Goal: Task Accomplishment & Management: Complete application form

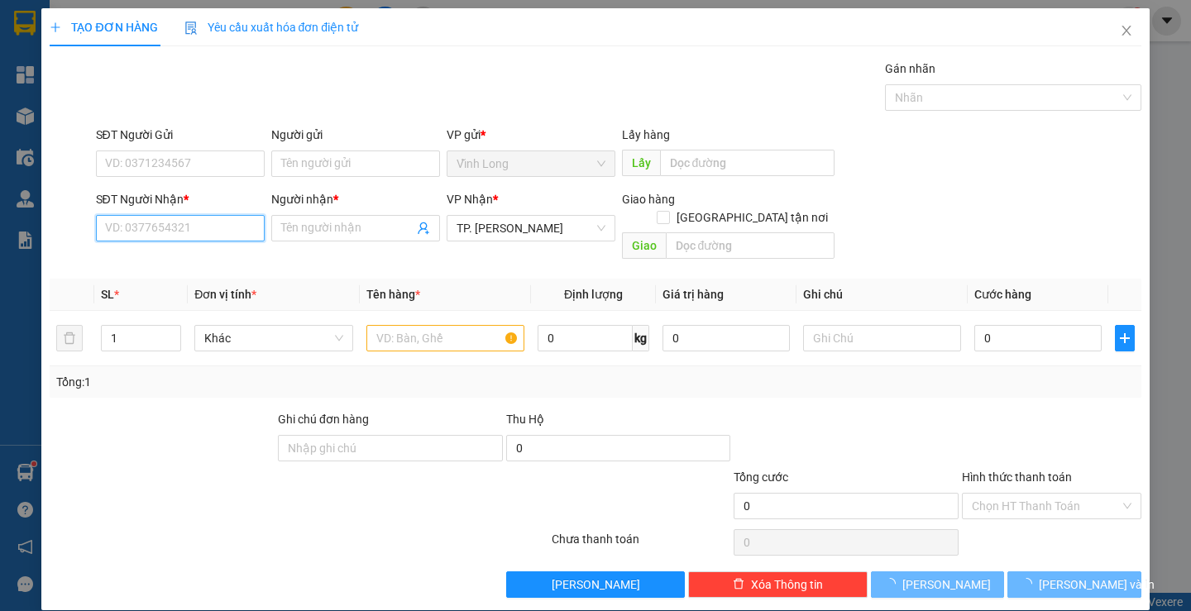
click at [207, 230] on input "SĐT Người Nhận *" at bounding box center [180, 228] width 169 height 26
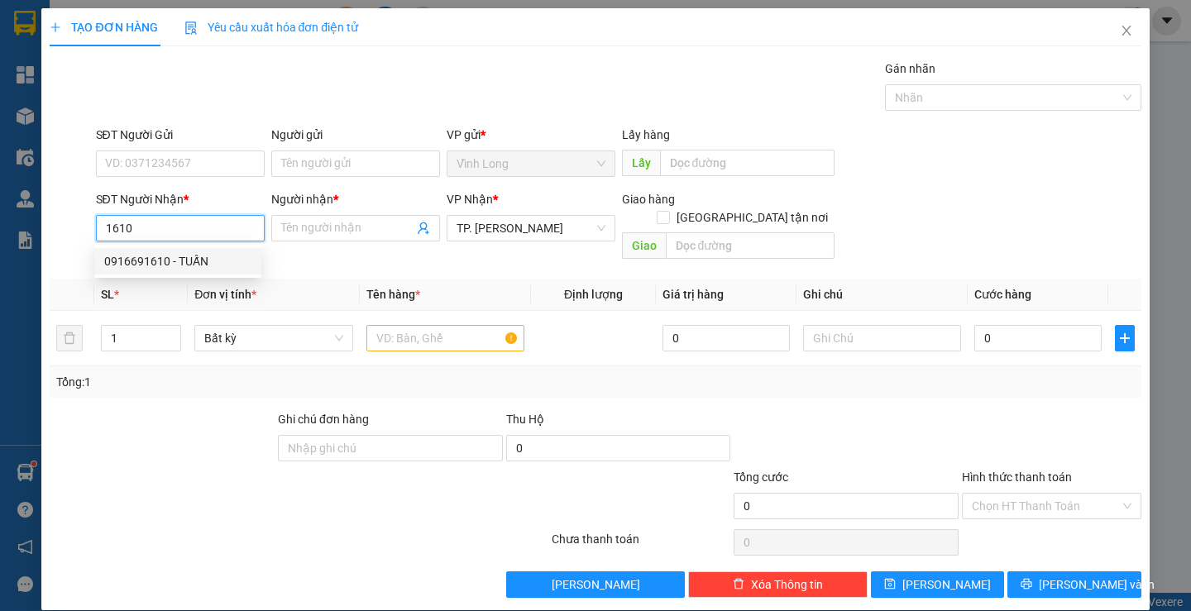
click at [212, 257] on div "0916691610 - TUẤN" at bounding box center [177, 261] width 147 height 18
type input "0916691610"
type input "TUẤN"
type input "0916691610"
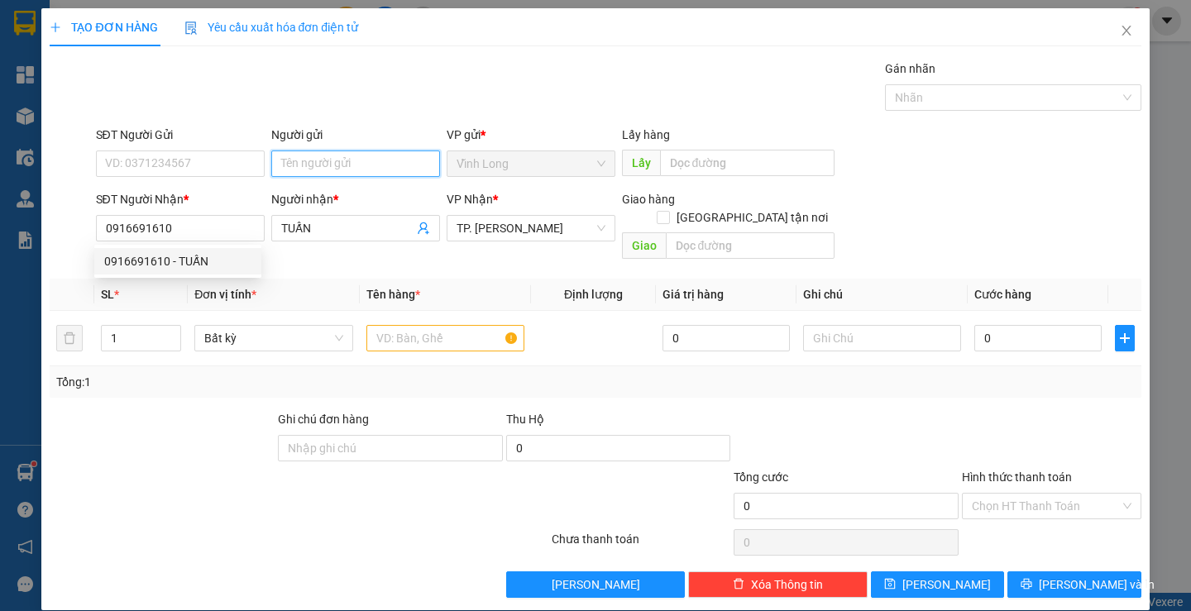
click at [332, 163] on input "Người gửi" at bounding box center [355, 164] width 169 height 26
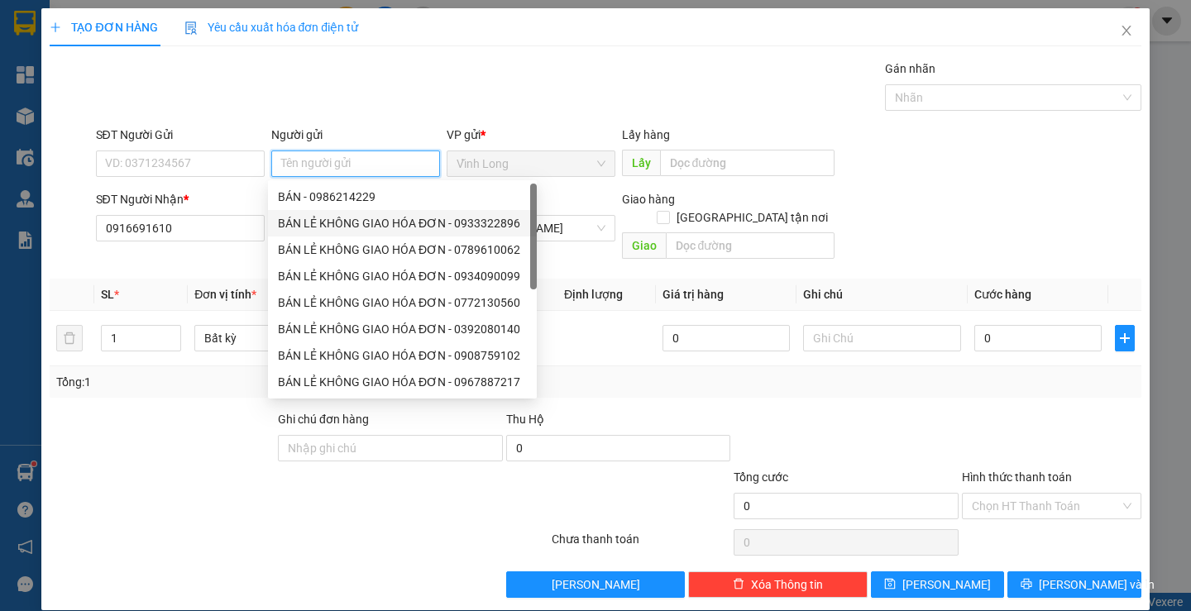
click at [352, 220] on div "BÁN LẺ KHÔNG GIAO HÓA ĐƠN - 0933322896" at bounding box center [402, 223] width 249 height 18
type input "0933322896"
type input "BÁN LẺ KHÔNG GIAO HÓA ĐƠN"
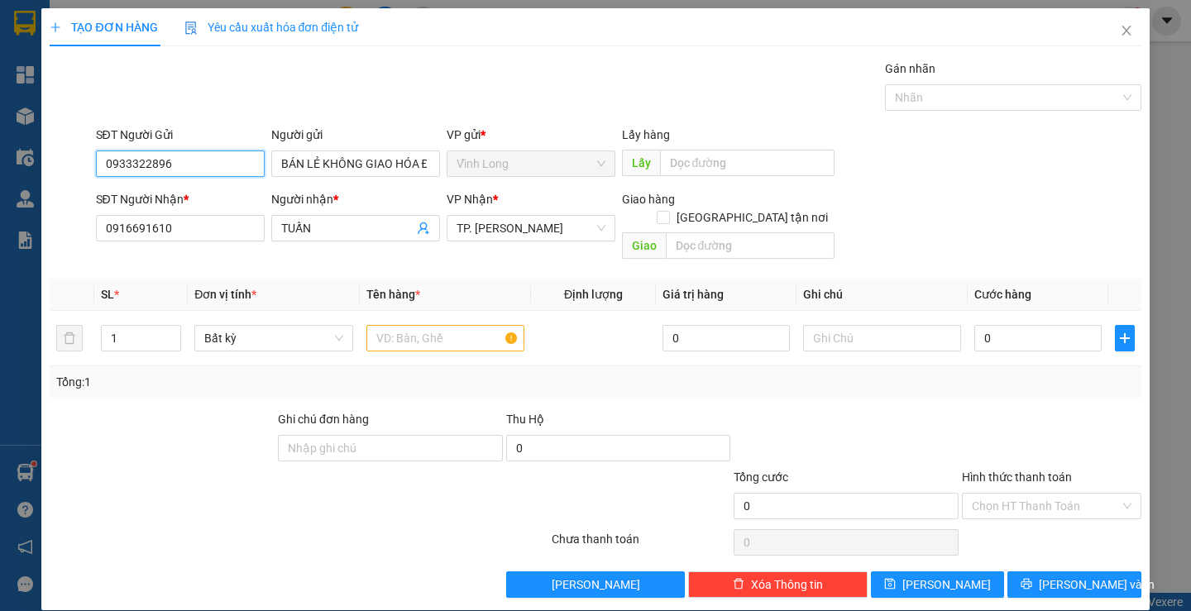
click at [192, 170] on input "0933322896" at bounding box center [180, 164] width 169 height 26
click at [433, 325] on input "text" at bounding box center [445, 338] width 158 height 26
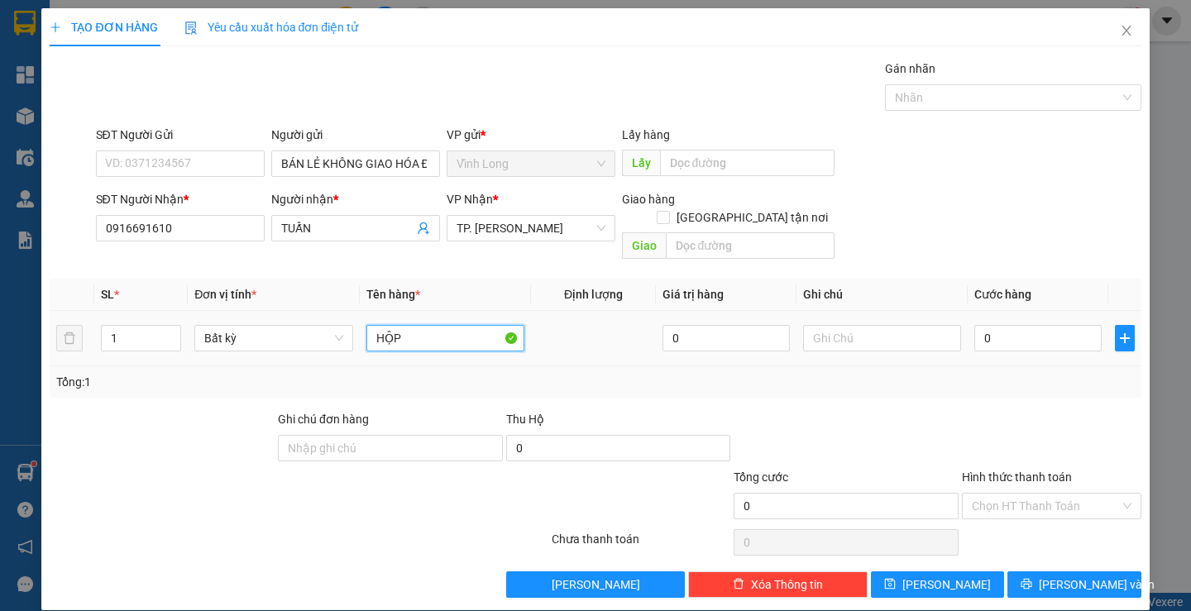
type input "HỘP"
type input "THƯ"
type input "2"
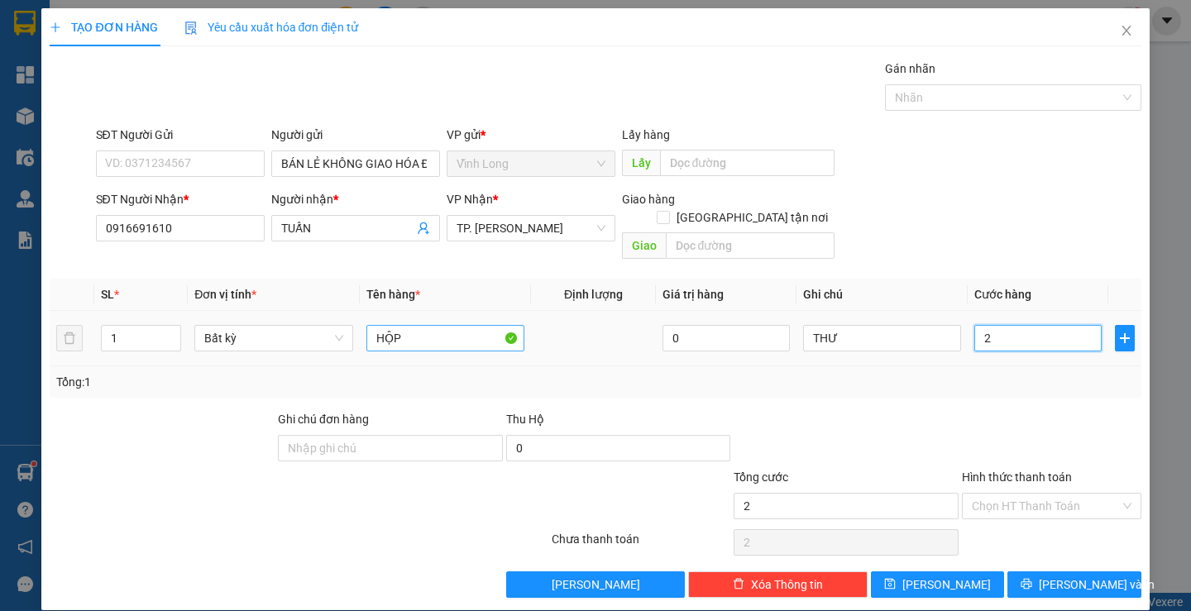
type input "20"
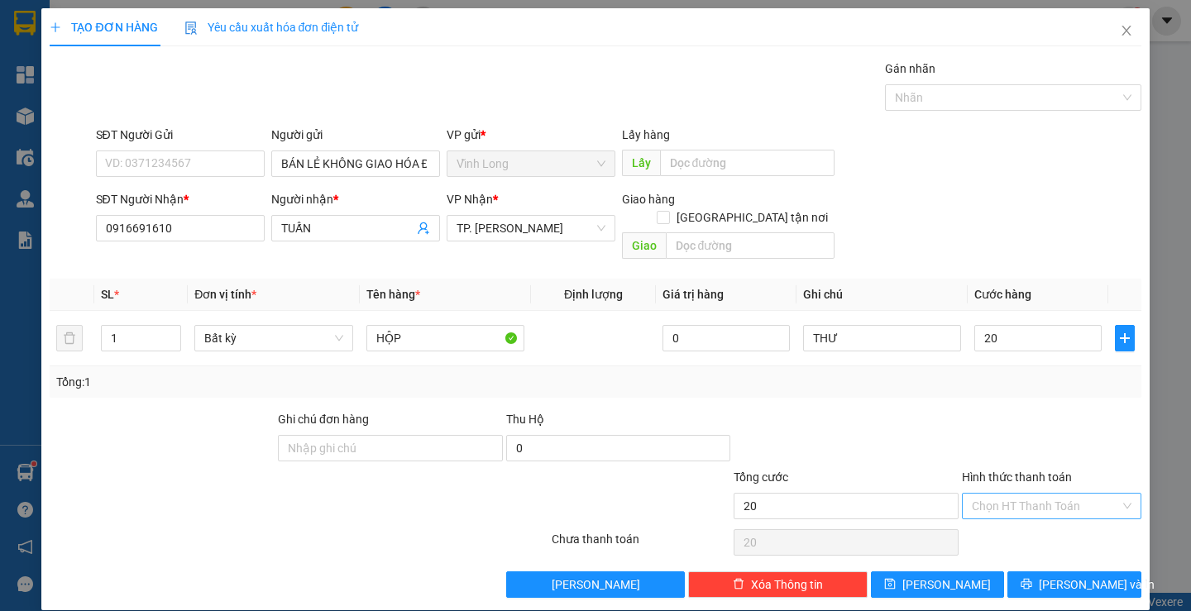
type input "20.000"
click at [1028, 494] on input "Hình thức thanh toán" at bounding box center [1046, 506] width 148 height 25
click at [1033, 518] on div "Tại văn phòng" at bounding box center [1041, 521] width 157 height 18
type input "0"
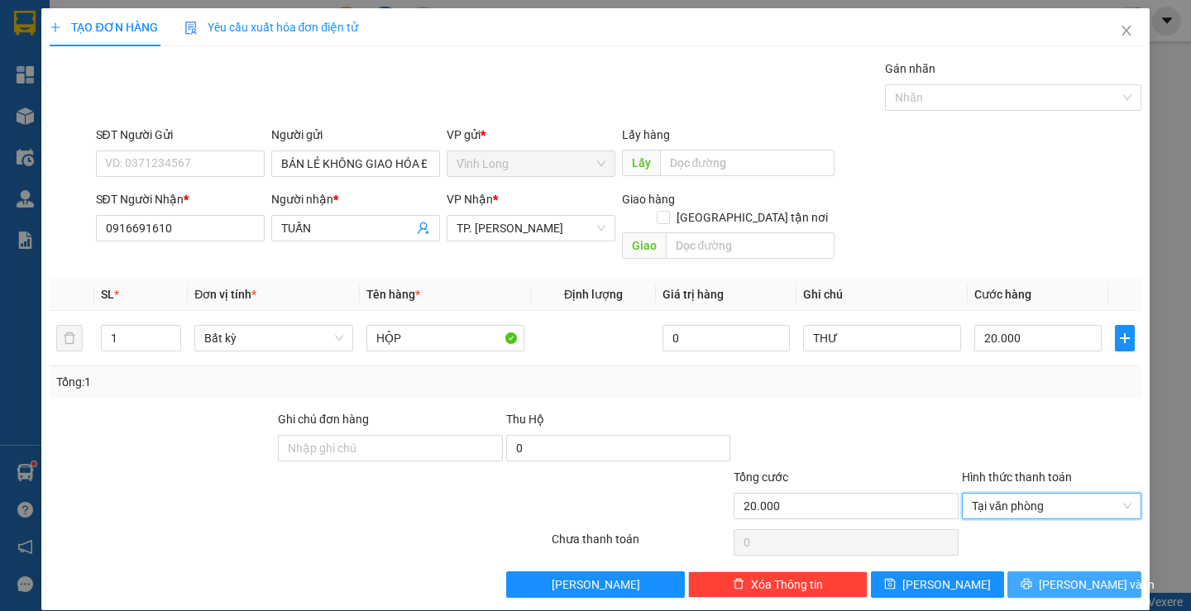
click at [1056, 576] on span "[PERSON_NAME] và In" at bounding box center [1097, 585] width 116 height 18
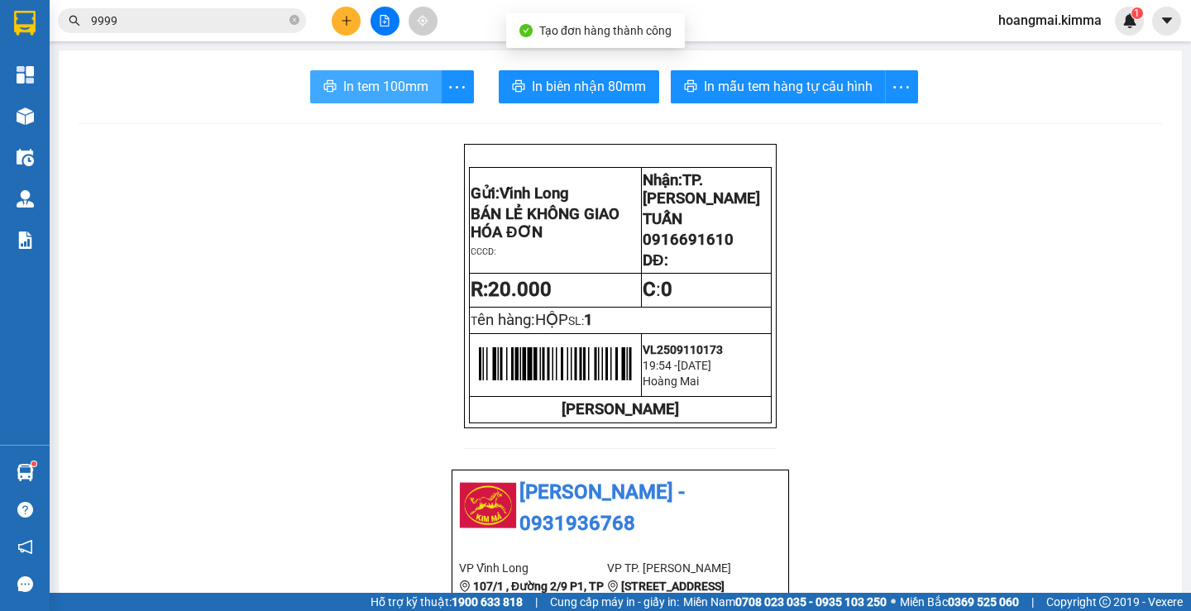
click at [393, 84] on span "In tem 100mm" at bounding box center [385, 86] width 85 height 21
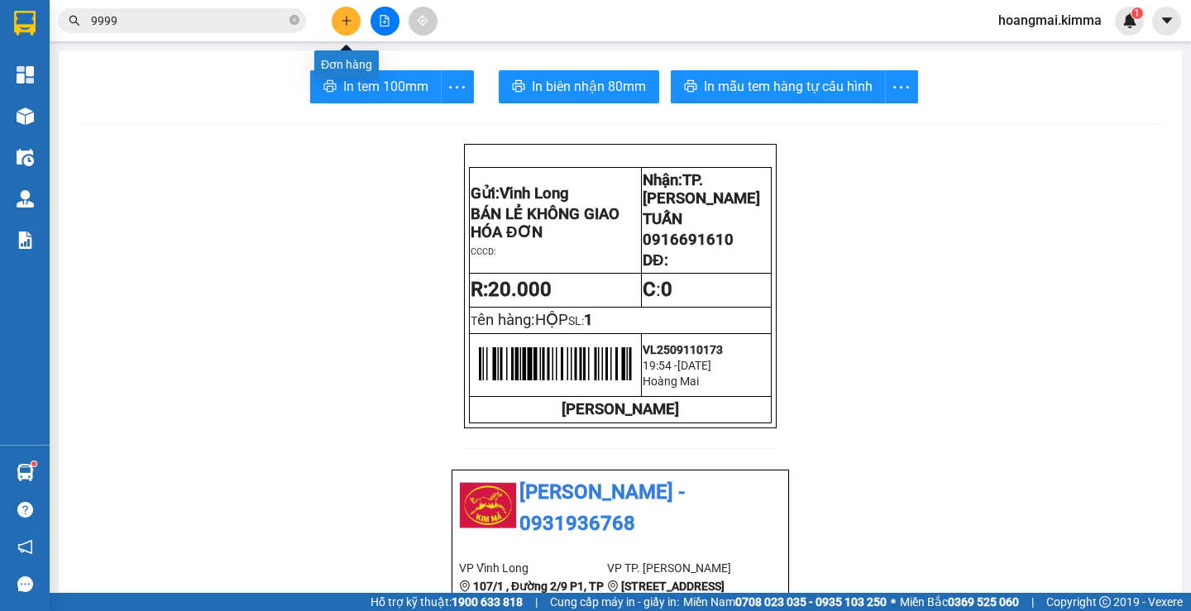
click at [338, 23] on button at bounding box center [346, 21] width 29 height 29
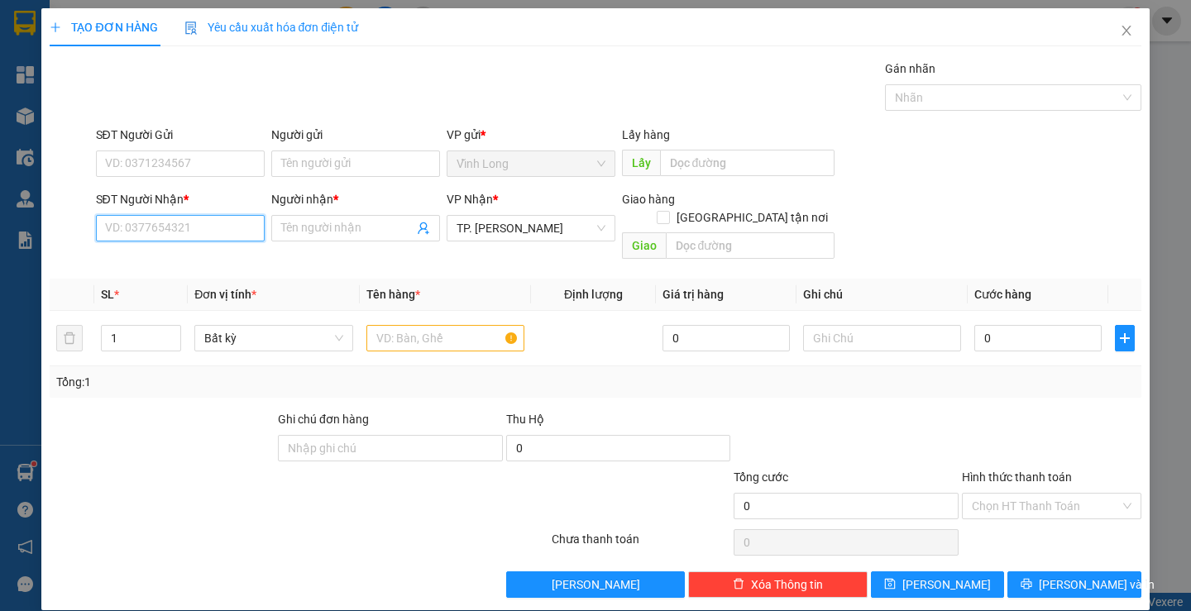
click at [232, 227] on input "SĐT Người Nhận *" at bounding box center [180, 228] width 169 height 26
type input "0835755947"
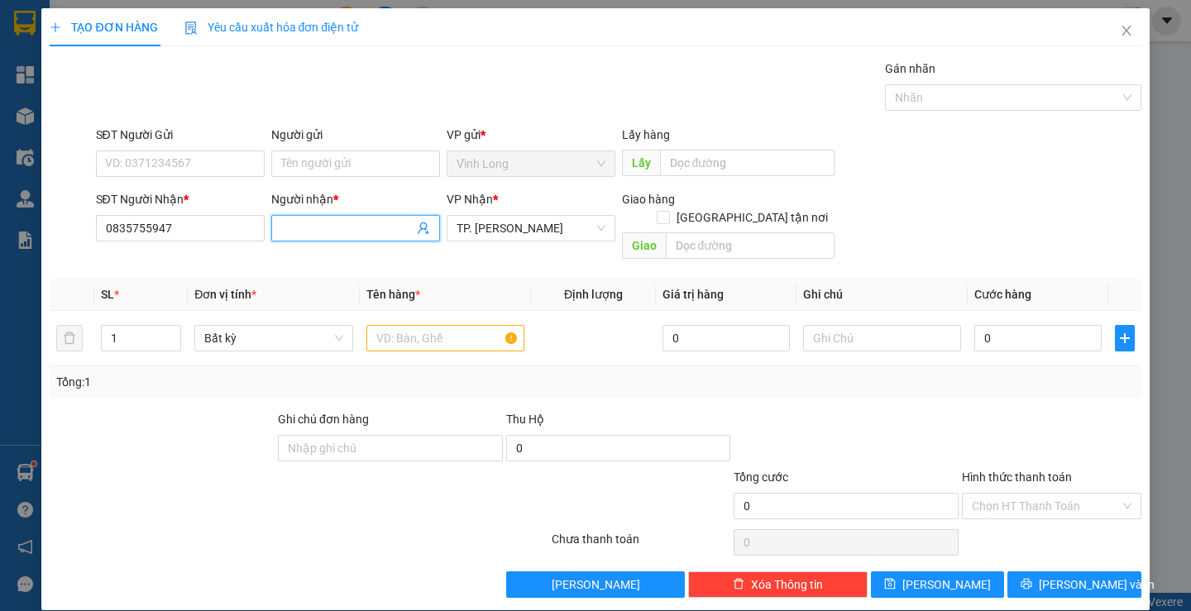
click at [297, 230] on input "Người nhận *" at bounding box center [347, 228] width 132 height 18
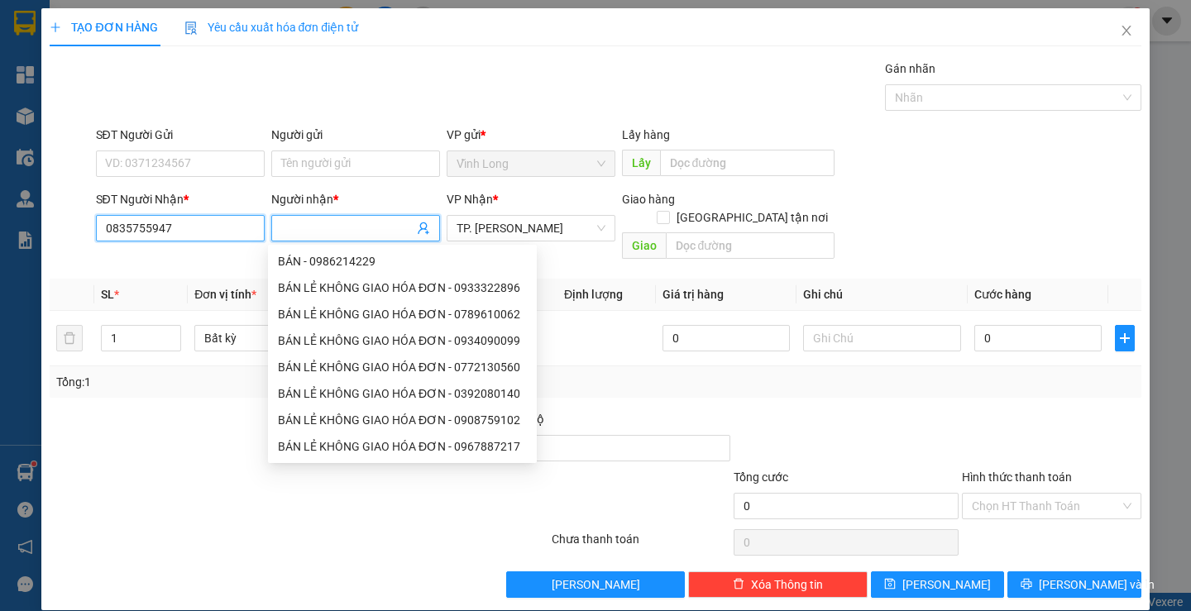
click at [204, 239] on input "0835755947" at bounding box center [180, 228] width 169 height 26
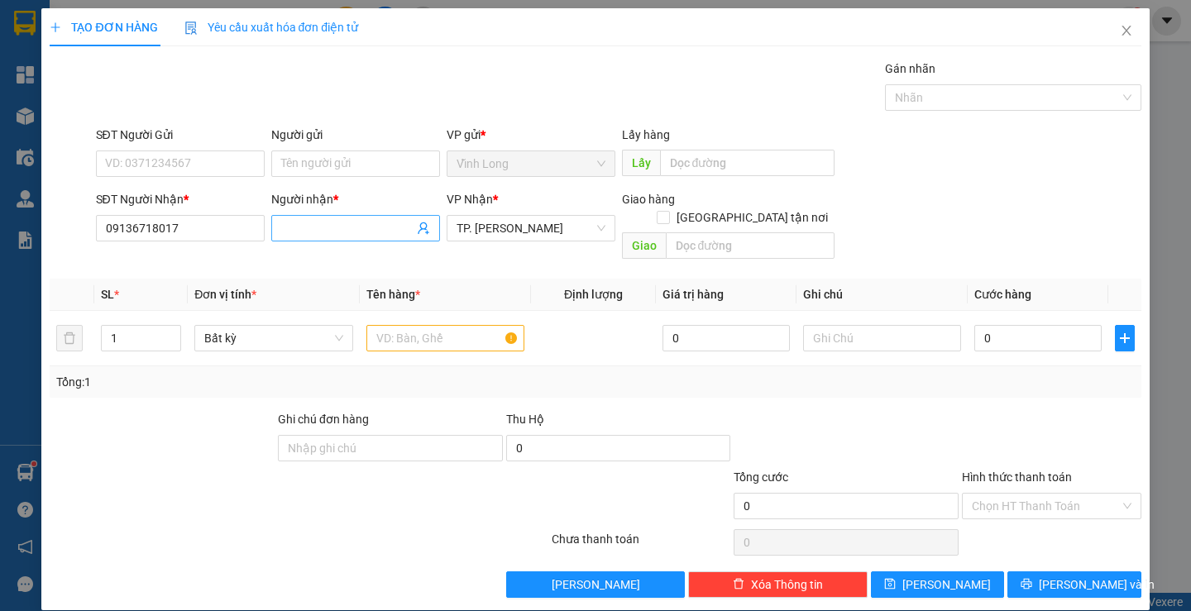
click at [318, 229] on input "Người nhận *" at bounding box center [347, 228] width 132 height 18
click at [203, 235] on input "09136718017" at bounding box center [180, 228] width 169 height 26
type input "0913671807"
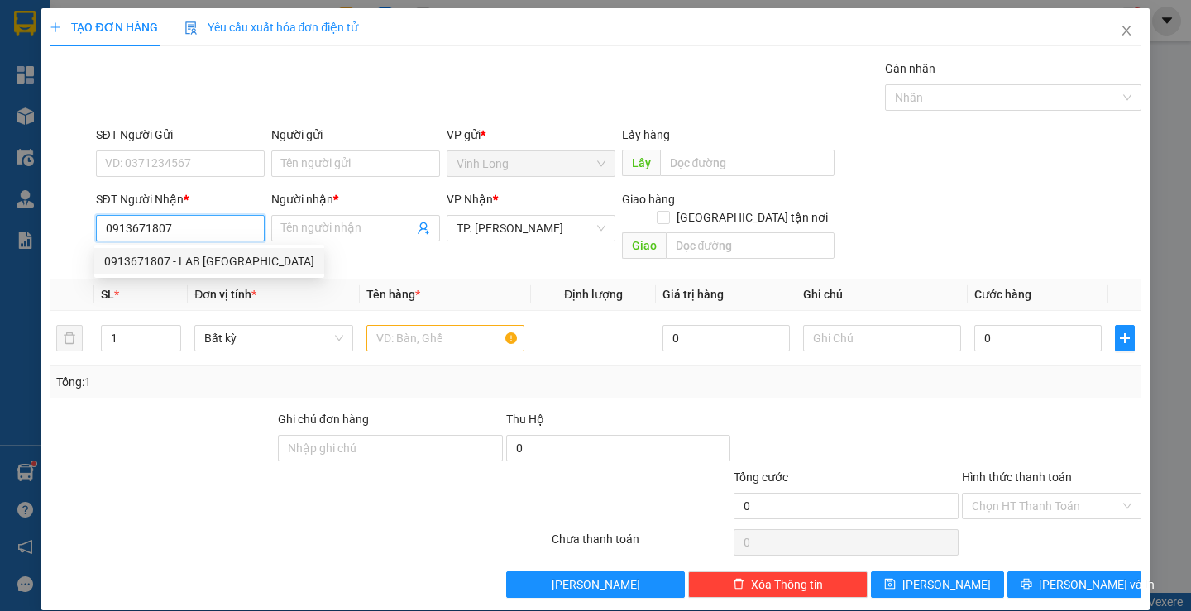
click at [223, 258] on div "0913671807 - LAB [GEOGRAPHIC_DATA]" at bounding box center [209, 261] width 210 height 18
type input "LAB [GEOGRAPHIC_DATA]"
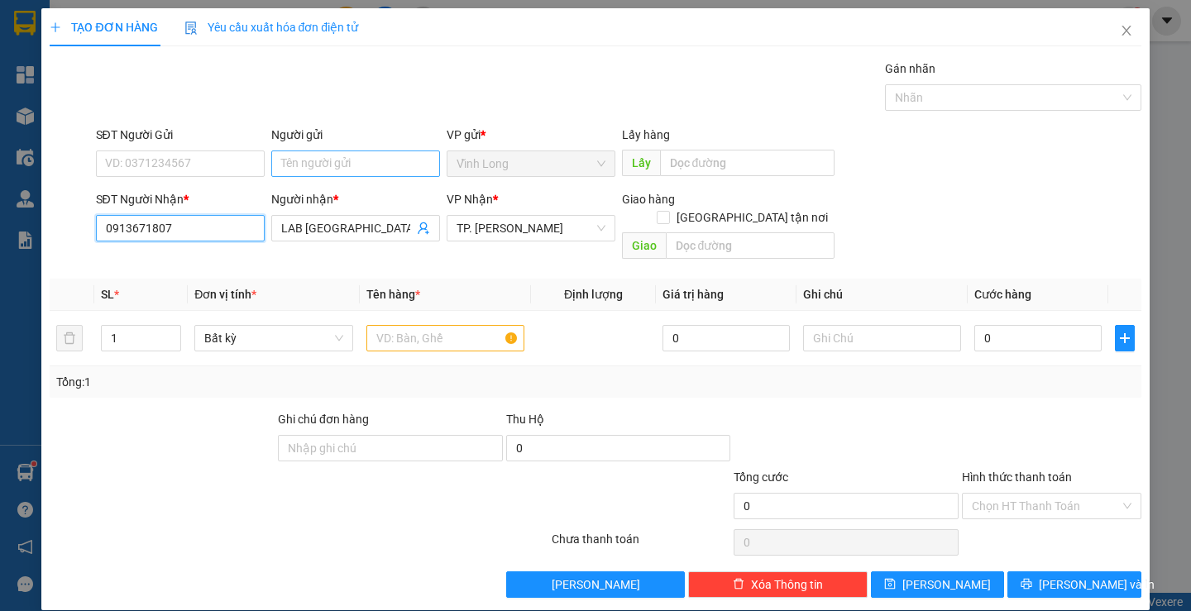
type input "0913671807"
click at [327, 155] on input "Người gửi" at bounding box center [355, 164] width 169 height 26
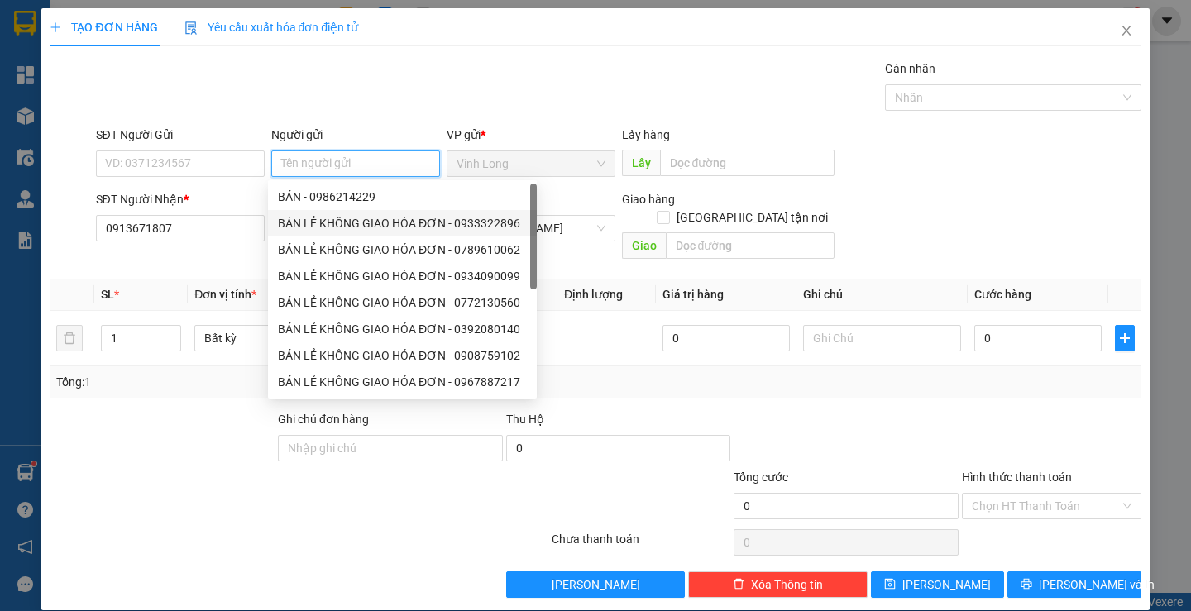
click at [320, 227] on div "BÁN LẺ KHÔNG GIAO HÓA ĐƠN - 0933322896" at bounding box center [402, 223] width 249 height 18
type input "0933322896"
type input "BÁN LẺ KHÔNG GIAO HÓA ĐƠN"
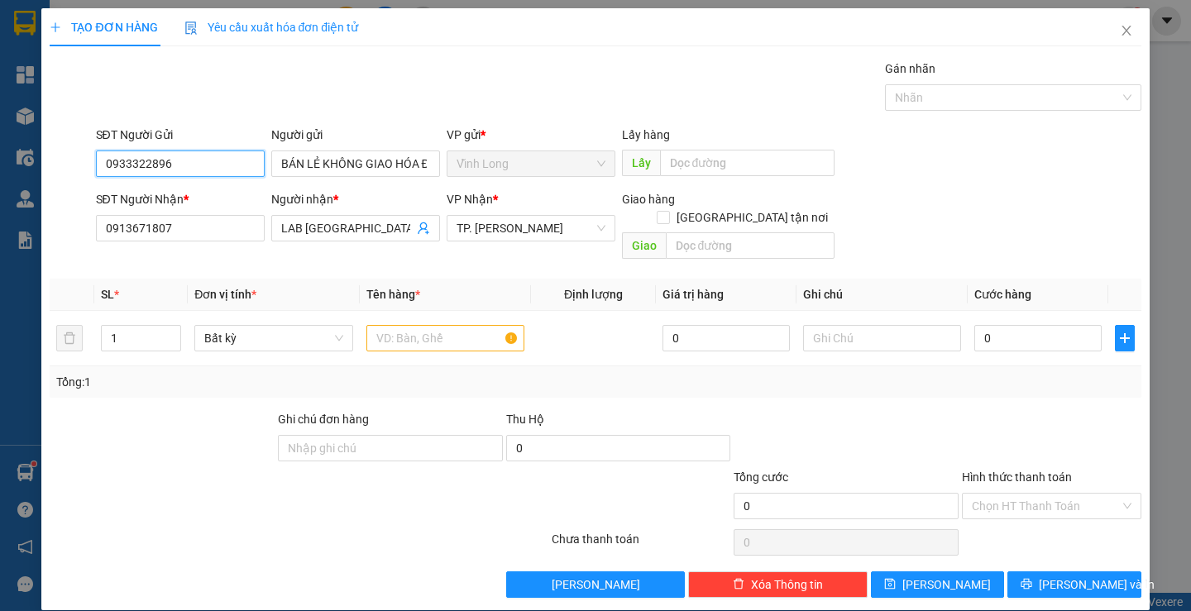
click at [172, 156] on input "0933322896" at bounding box center [180, 164] width 169 height 26
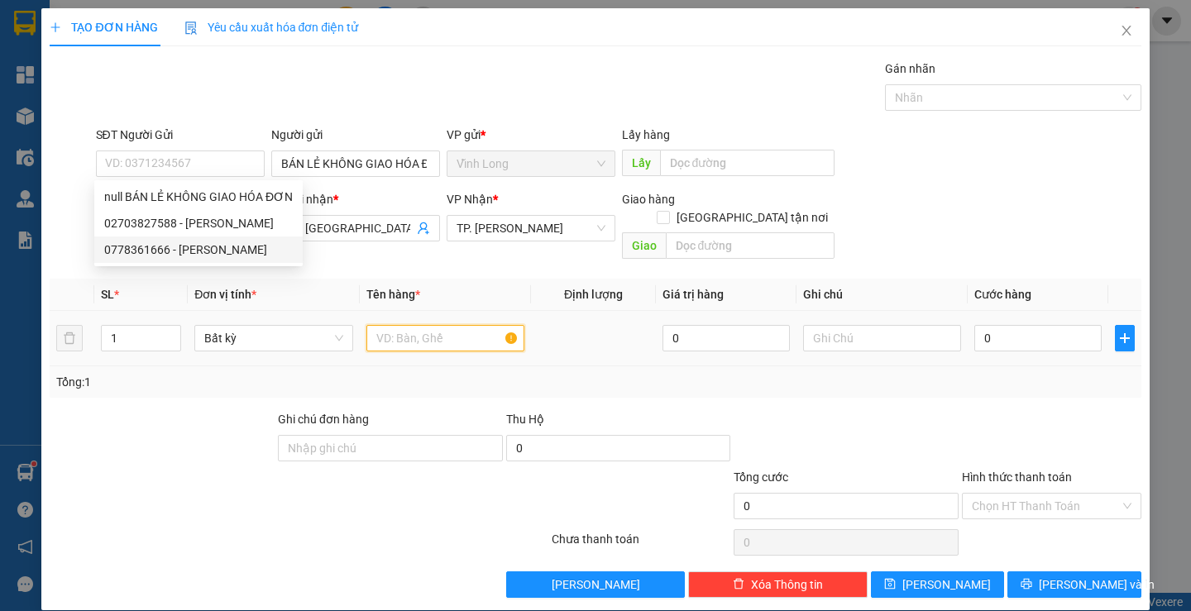
click at [407, 327] on input "text" at bounding box center [445, 338] width 158 height 26
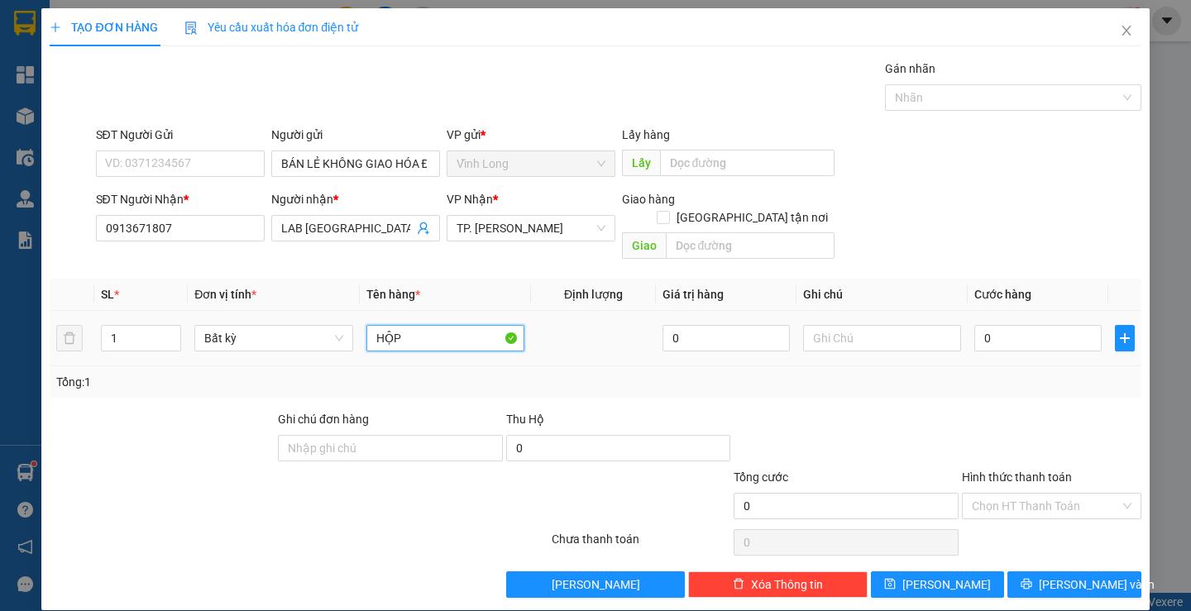
type input "HỘP"
type input "THƯ"
type input "2"
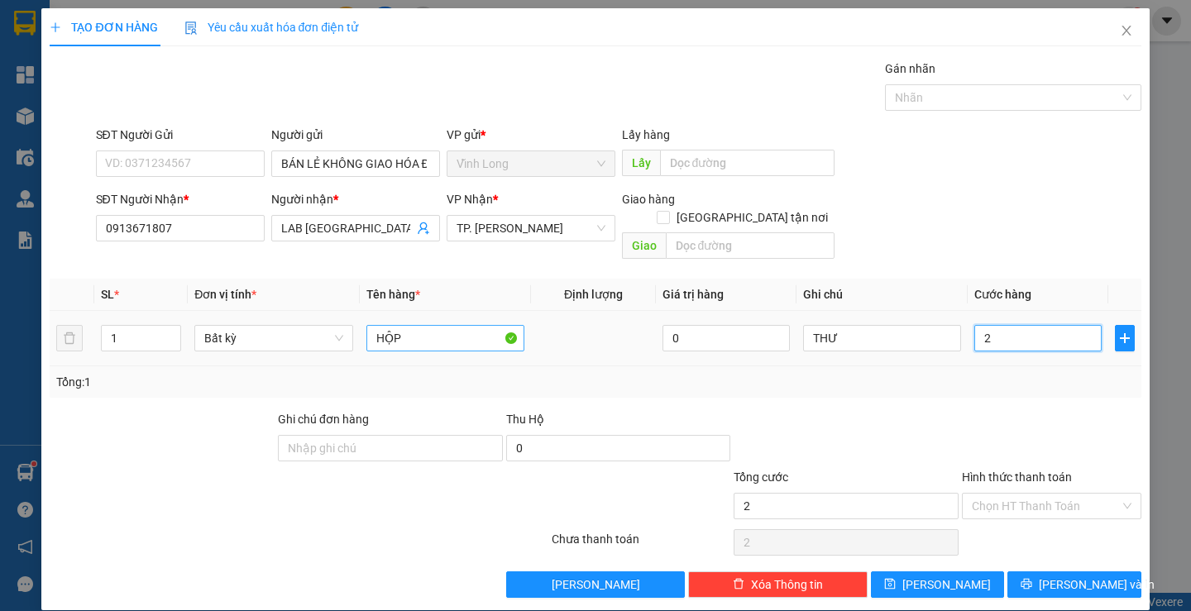
type input "20"
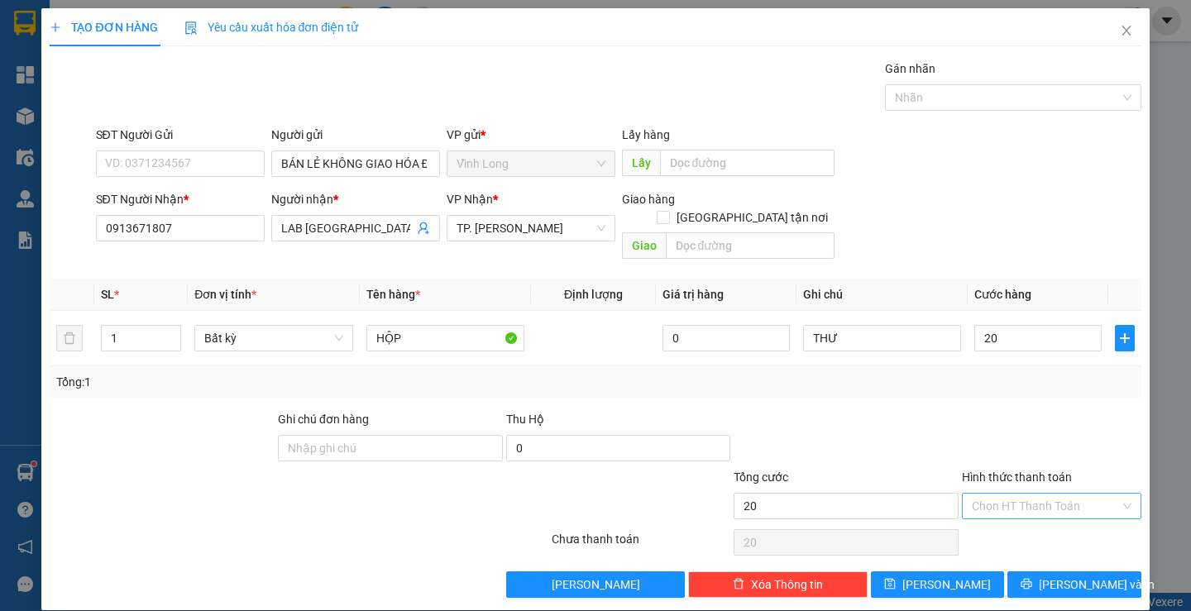
type input "20.000"
click at [1060, 494] on input "Hình thức thanh toán" at bounding box center [1046, 506] width 148 height 25
drag, startPoint x: 1035, startPoint y: 517, endPoint x: 1039, endPoint y: 547, distance: 30.0
click at [1035, 519] on div "Tại văn phòng" at bounding box center [1041, 521] width 157 height 18
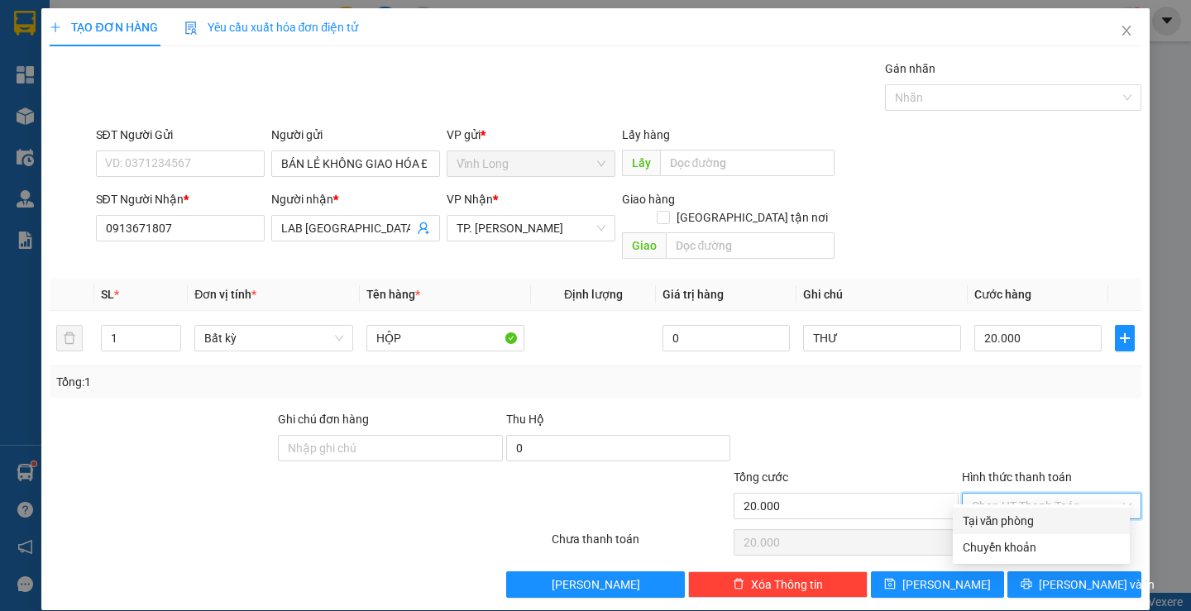
type input "0"
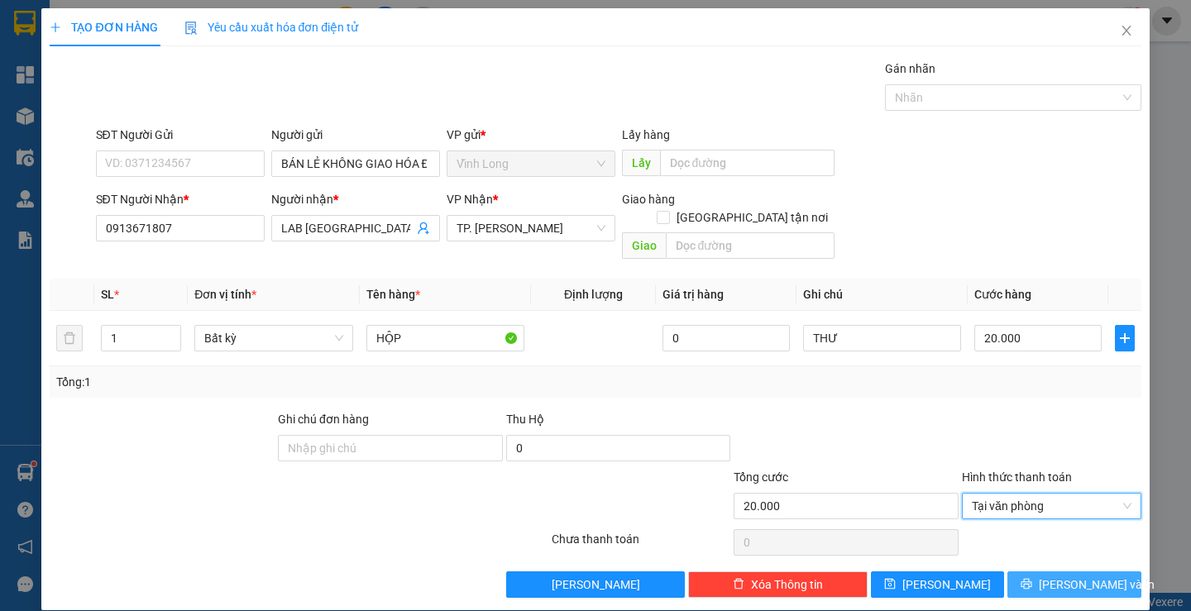
drag, startPoint x: 1050, startPoint y: 562, endPoint x: 530, endPoint y: 324, distance: 572.1
click at [1046, 571] on button "[PERSON_NAME] và In" at bounding box center [1073, 584] width 133 height 26
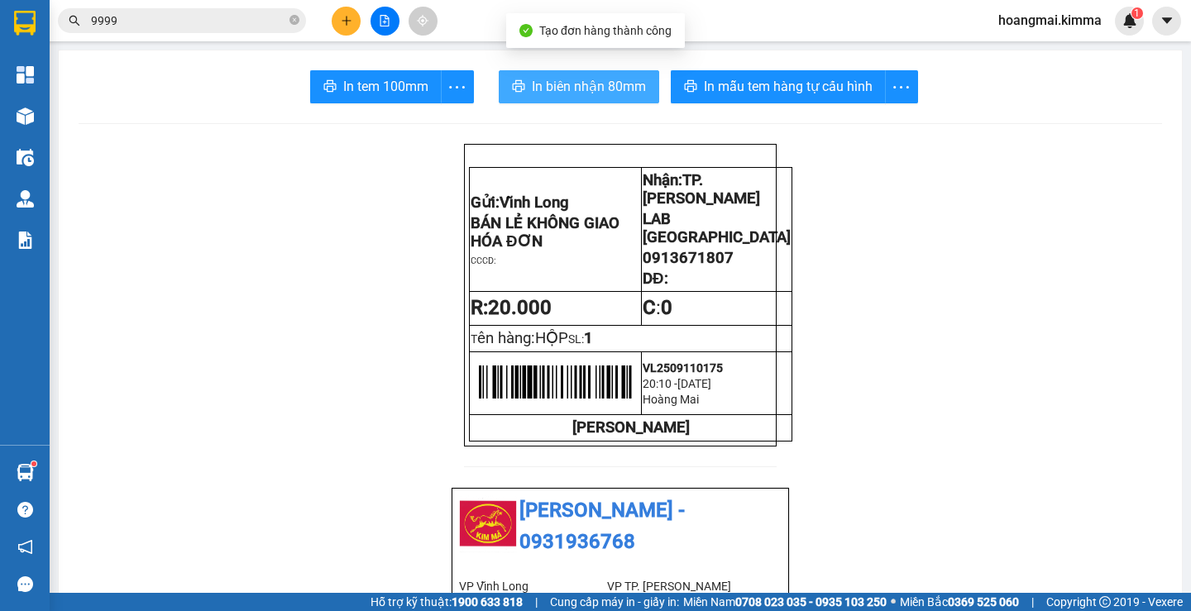
click at [551, 88] on span "In biên nhận 80mm" at bounding box center [589, 86] width 114 height 21
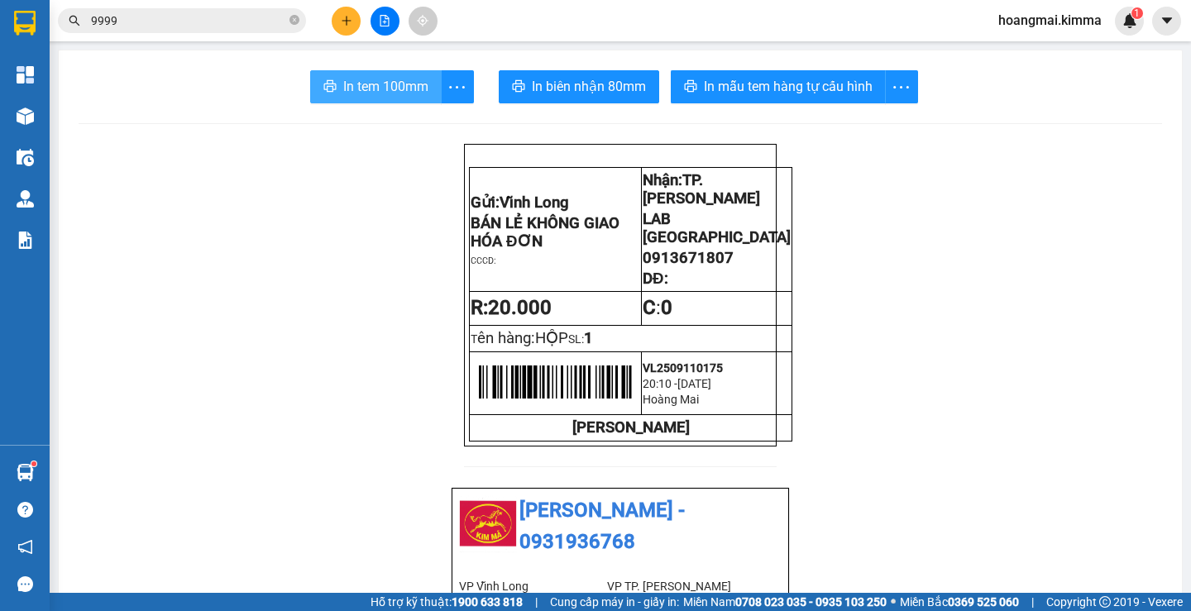
click at [343, 87] on span "In tem 100mm" at bounding box center [385, 86] width 85 height 21
click at [359, 19] on button at bounding box center [346, 21] width 29 height 29
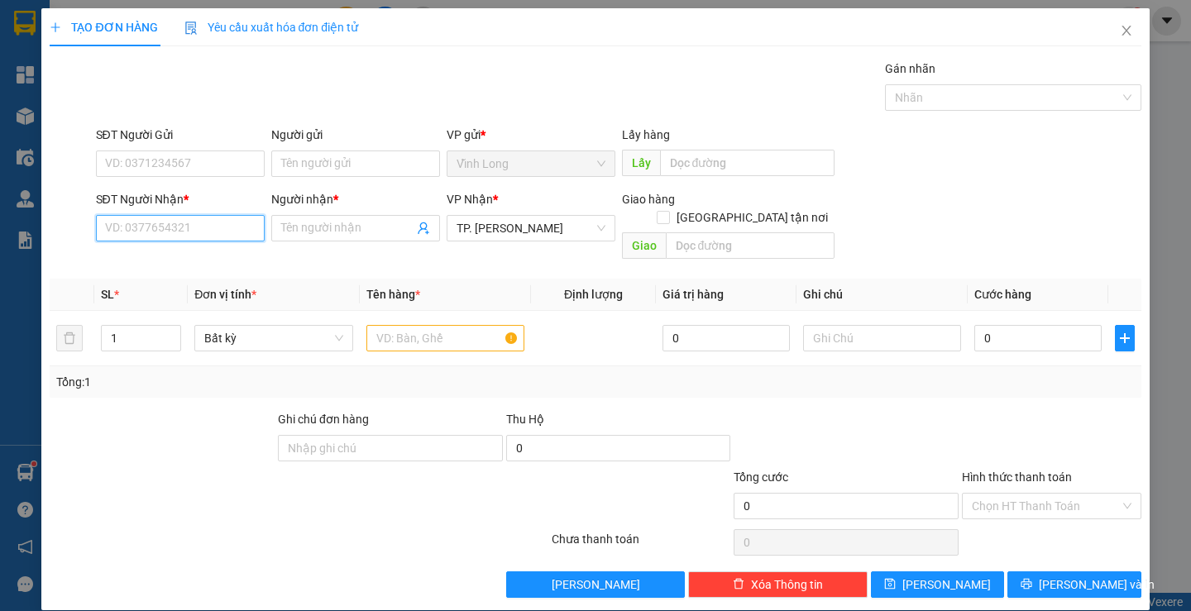
click at [160, 231] on input "SĐT Người Nhận *" at bounding box center [180, 228] width 169 height 26
type input "0931816319"
click at [193, 249] on div "0931816319 - [GEOGRAPHIC_DATA]" at bounding box center [197, 261] width 206 height 26
type input "[GEOGRAPHIC_DATA]"
type input "0931816319"
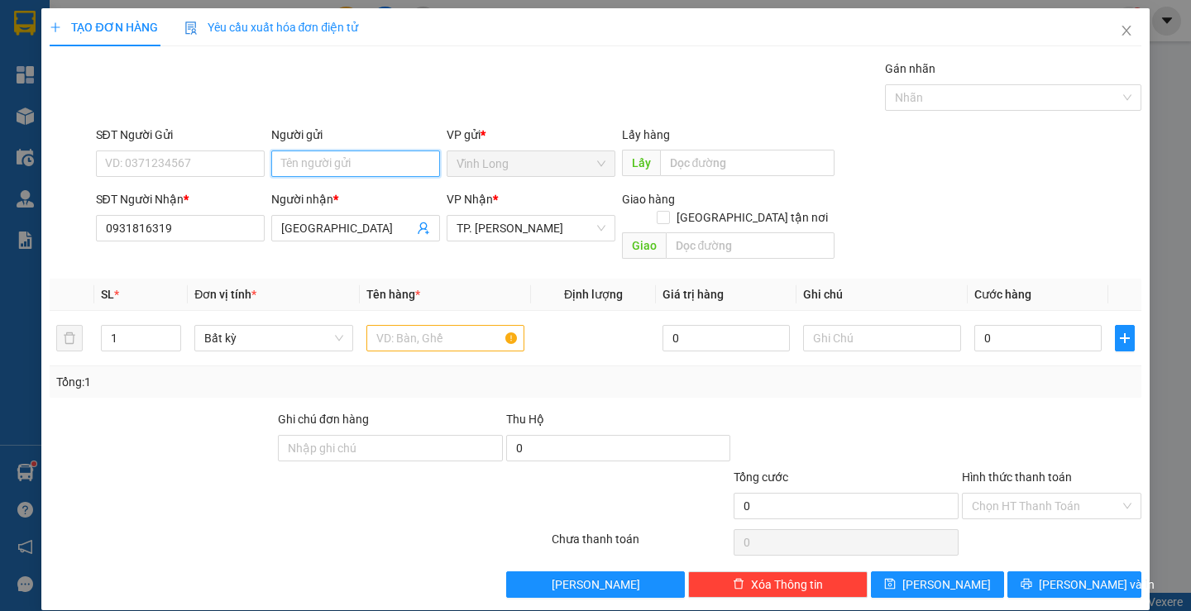
click at [348, 169] on input "Người gửi" at bounding box center [355, 164] width 169 height 26
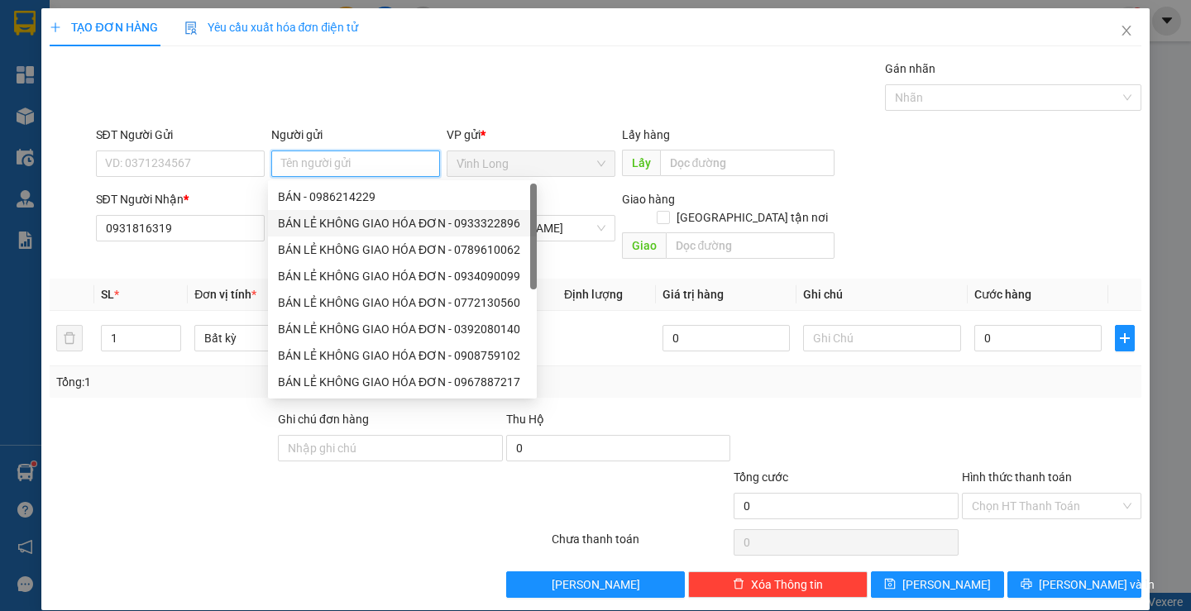
click at [351, 219] on div "BÁN LẺ KHÔNG GIAO HÓA ĐƠN - 0933322896" at bounding box center [402, 223] width 249 height 18
type input "0933322896"
type input "BÁN LẺ KHÔNG GIAO HÓA ĐƠN"
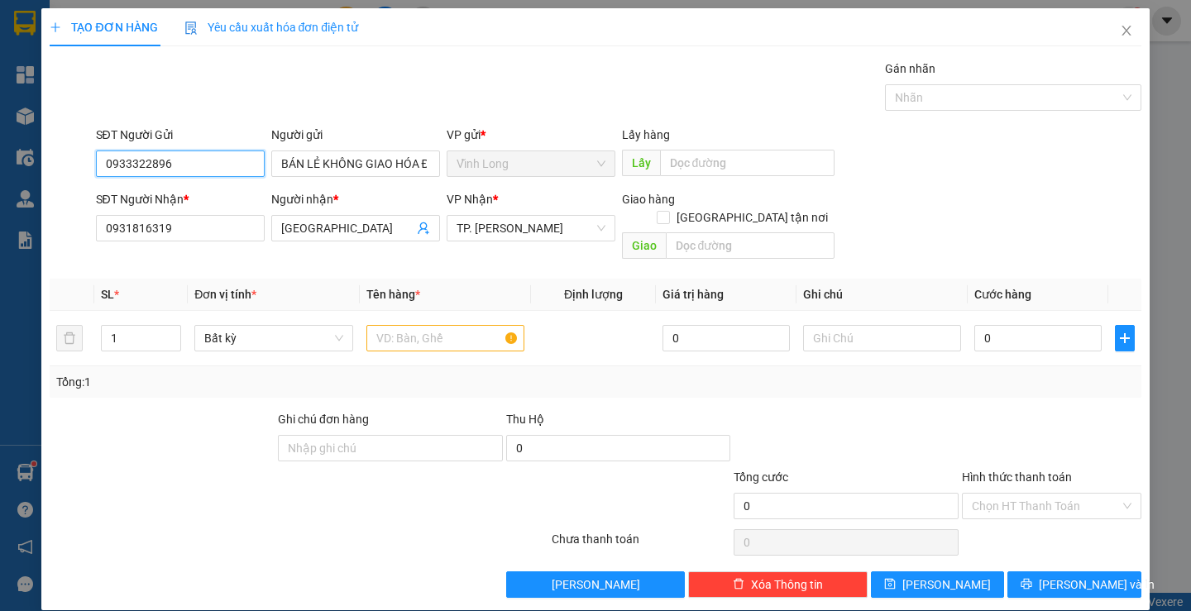
click at [200, 168] on input "0933322896" at bounding box center [180, 164] width 169 height 26
click at [392, 325] on input "text" at bounding box center [445, 338] width 158 height 26
type input "H"
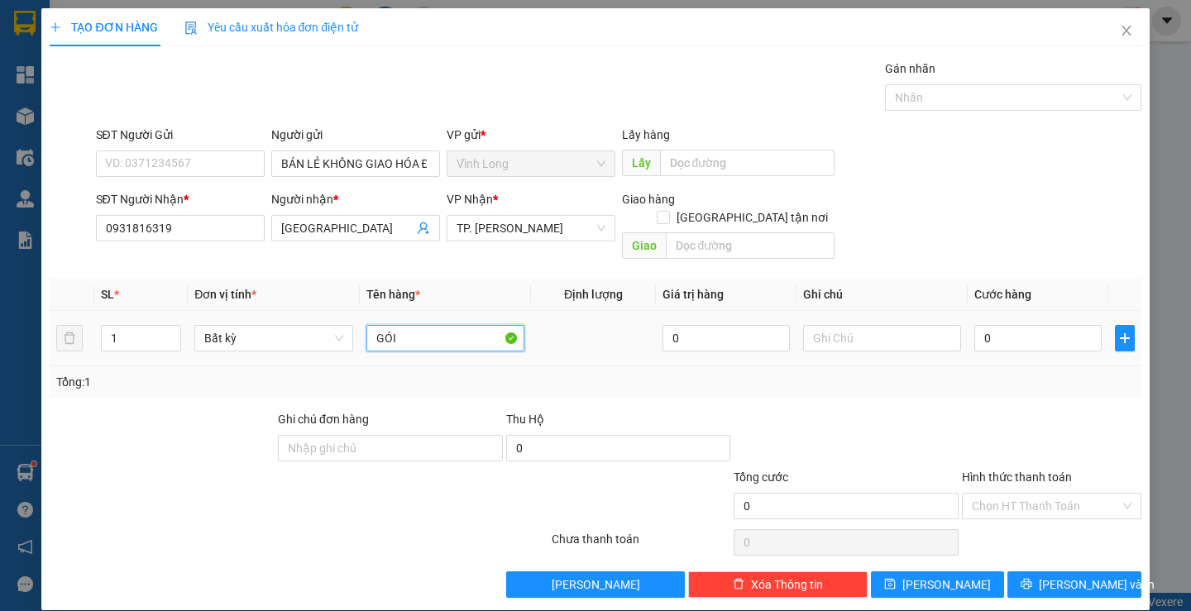
type input "GÓI"
type input "THƯ"
type input "2"
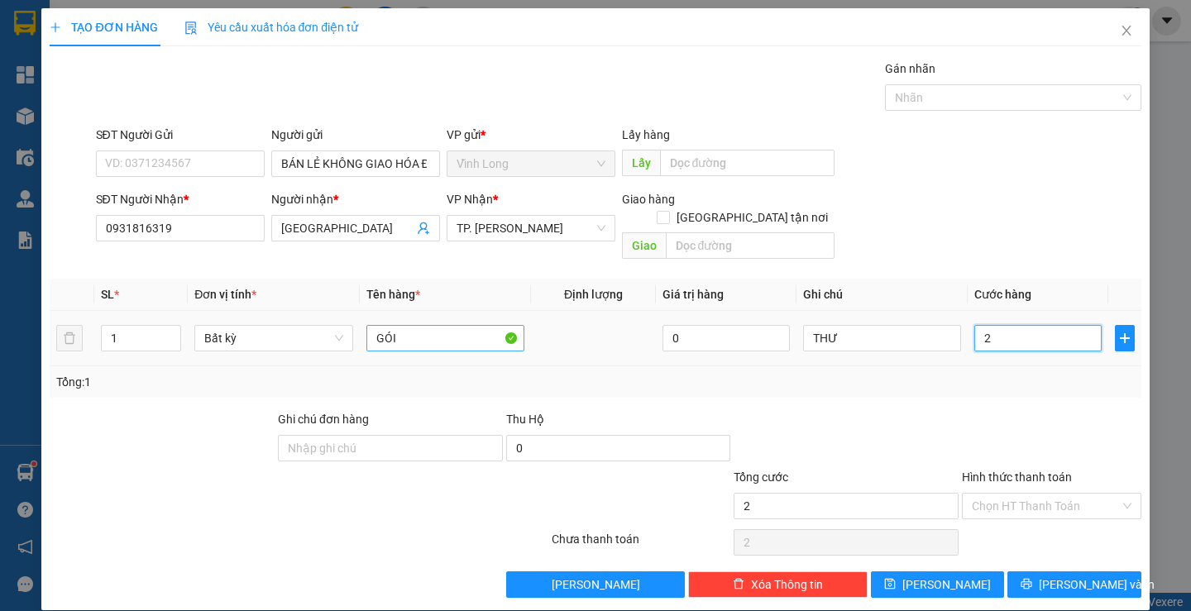
type input "20"
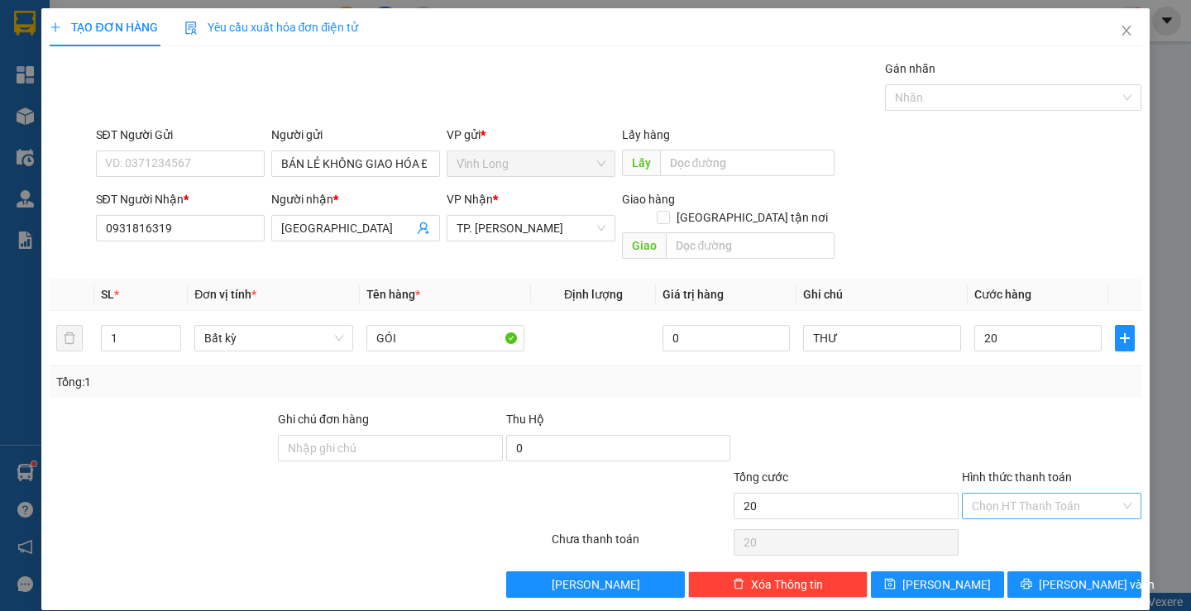
type input "20.000"
drag, startPoint x: 1059, startPoint y: 493, endPoint x: 1030, endPoint y: 526, distance: 44.0
click at [1057, 494] on input "Hình thức thanh toán" at bounding box center [1046, 506] width 148 height 25
click at [1030, 518] on div "Tại văn phòng" at bounding box center [1041, 521] width 157 height 18
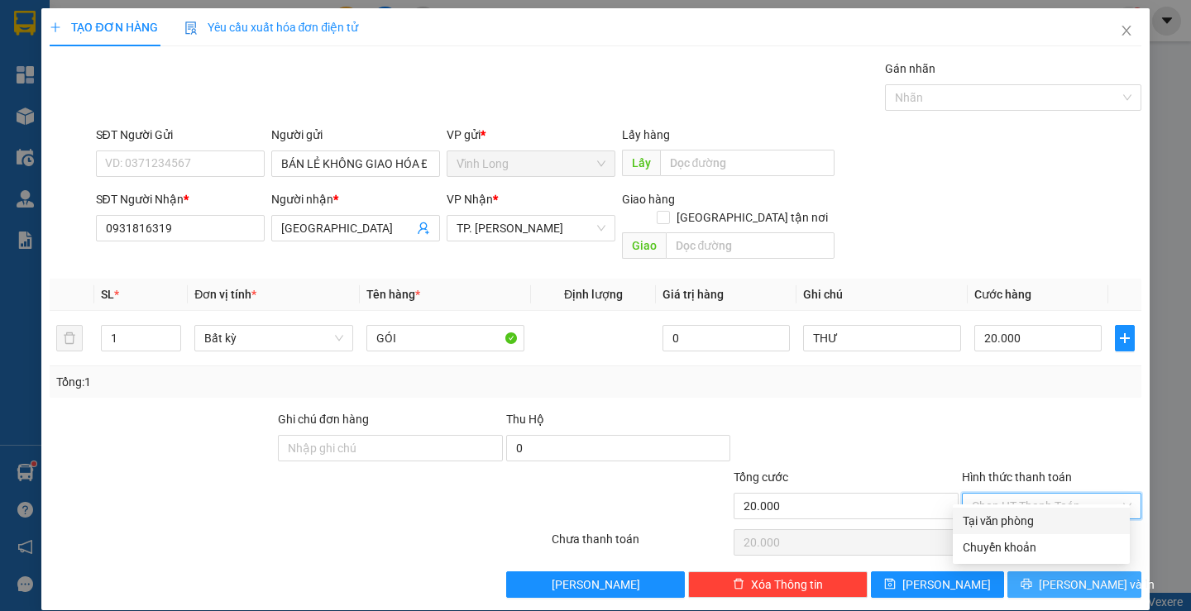
type input "0"
click at [1066, 576] on span "[PERSON_NAME] và In" at bounding box center [1097, 585] width 116 height 18
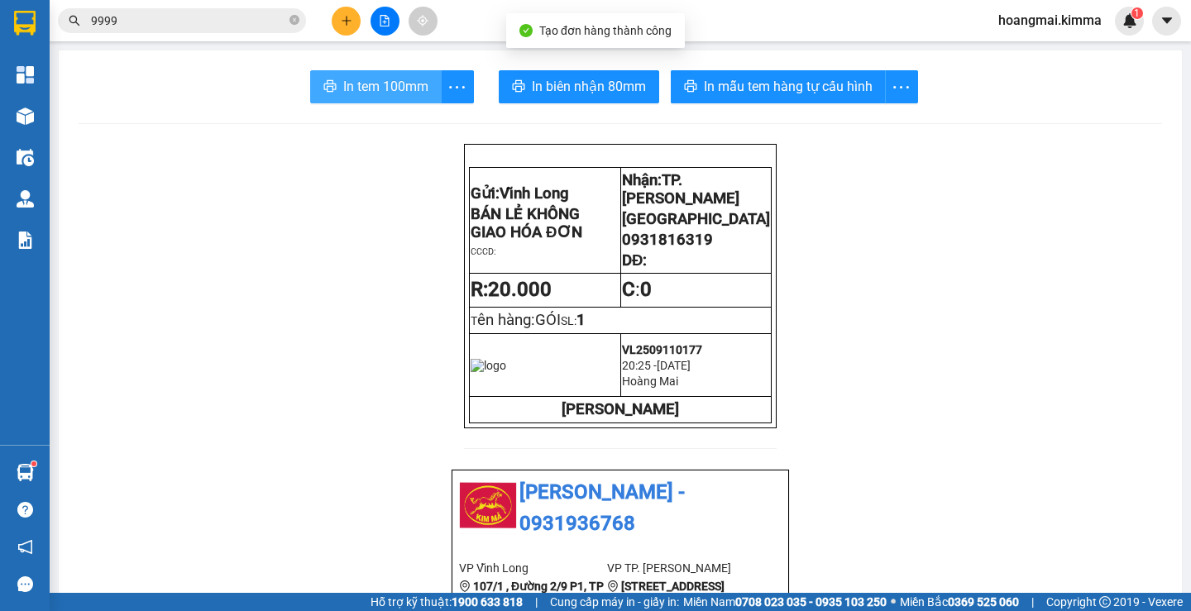
click at [380, 81] on span "In tem 100mm" at bounding box center [385, 86] width 85 height 21
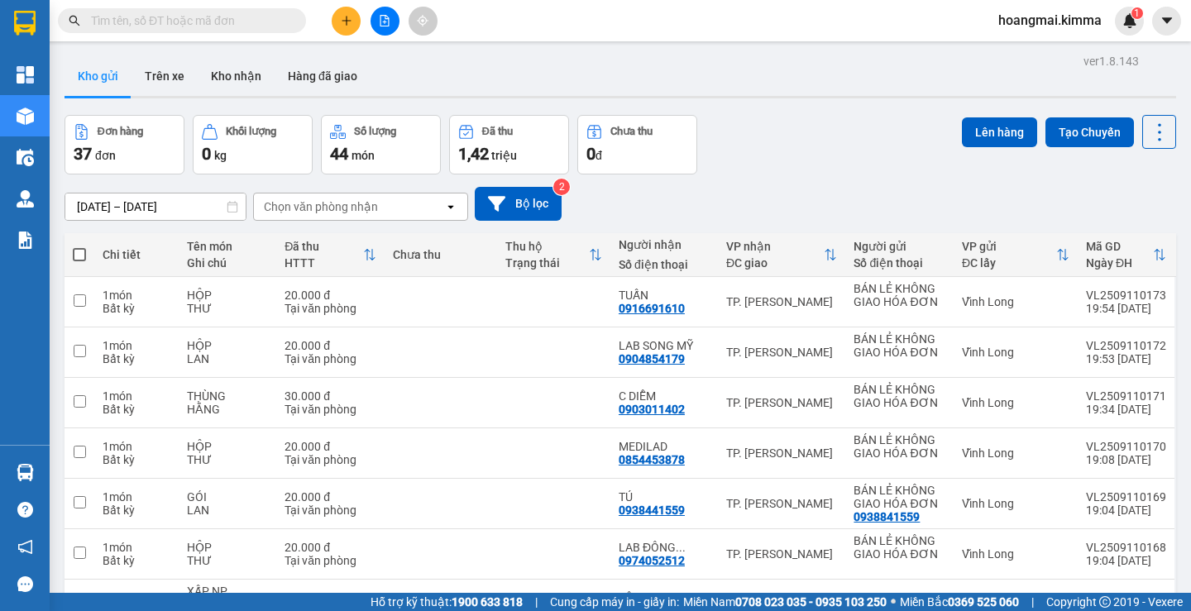
click at [160, 30] on span at bounding box center [182, 20] width 248 height 25
click at [169, 22] on input "text" at bounding box center [188, 21] width 195 height 18
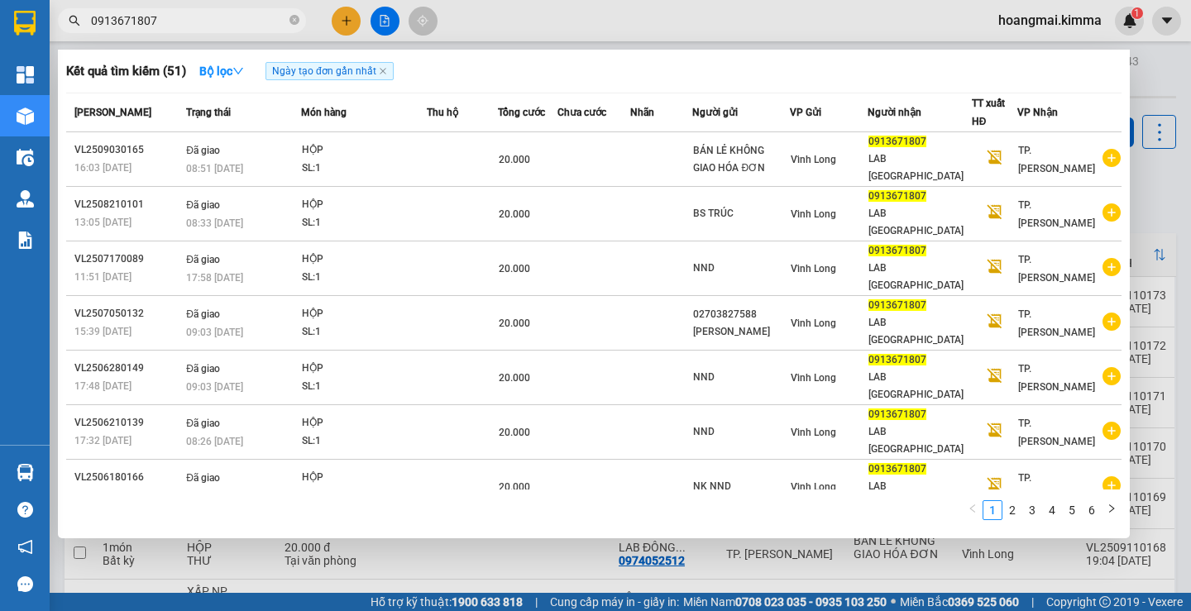
type input "0913671807"
